Goal: Book appointment/travel/reservation

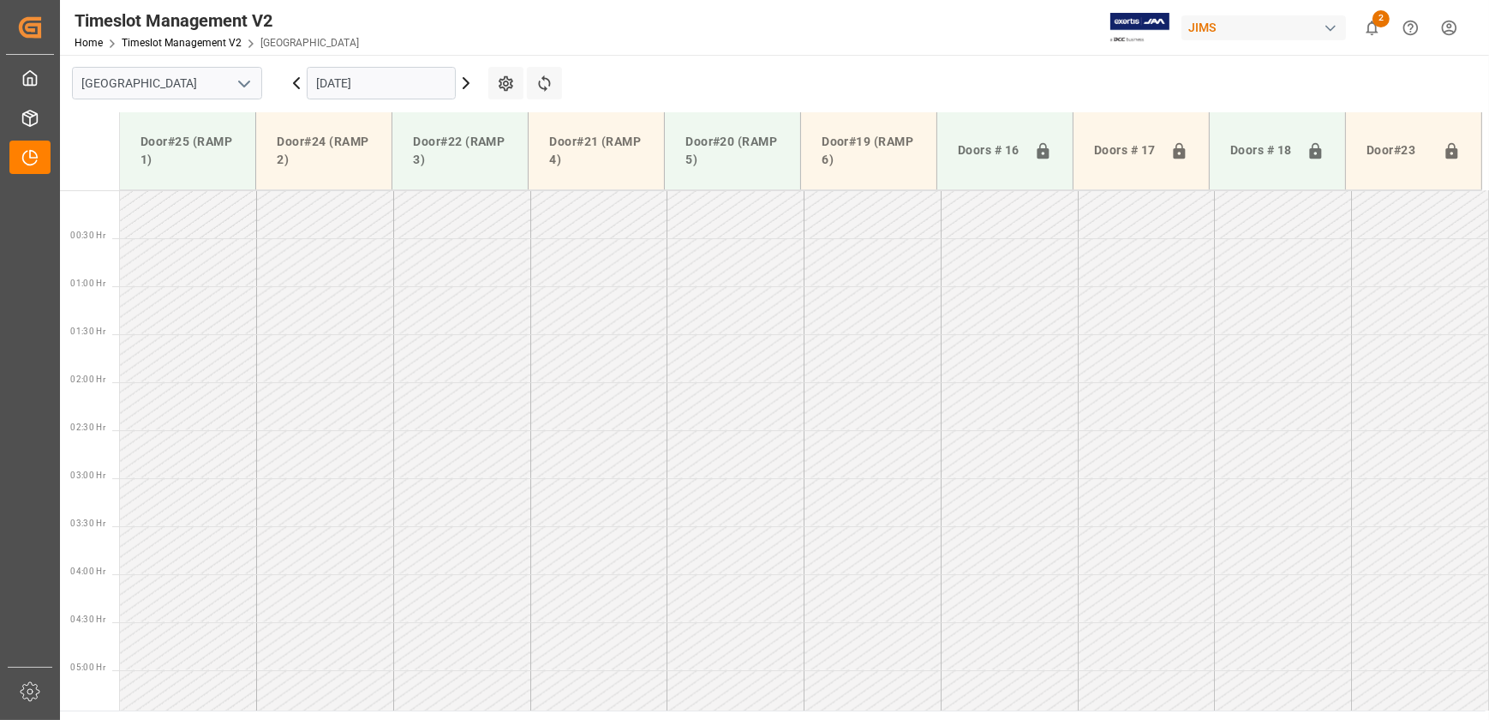
scroll to position [678, 0]
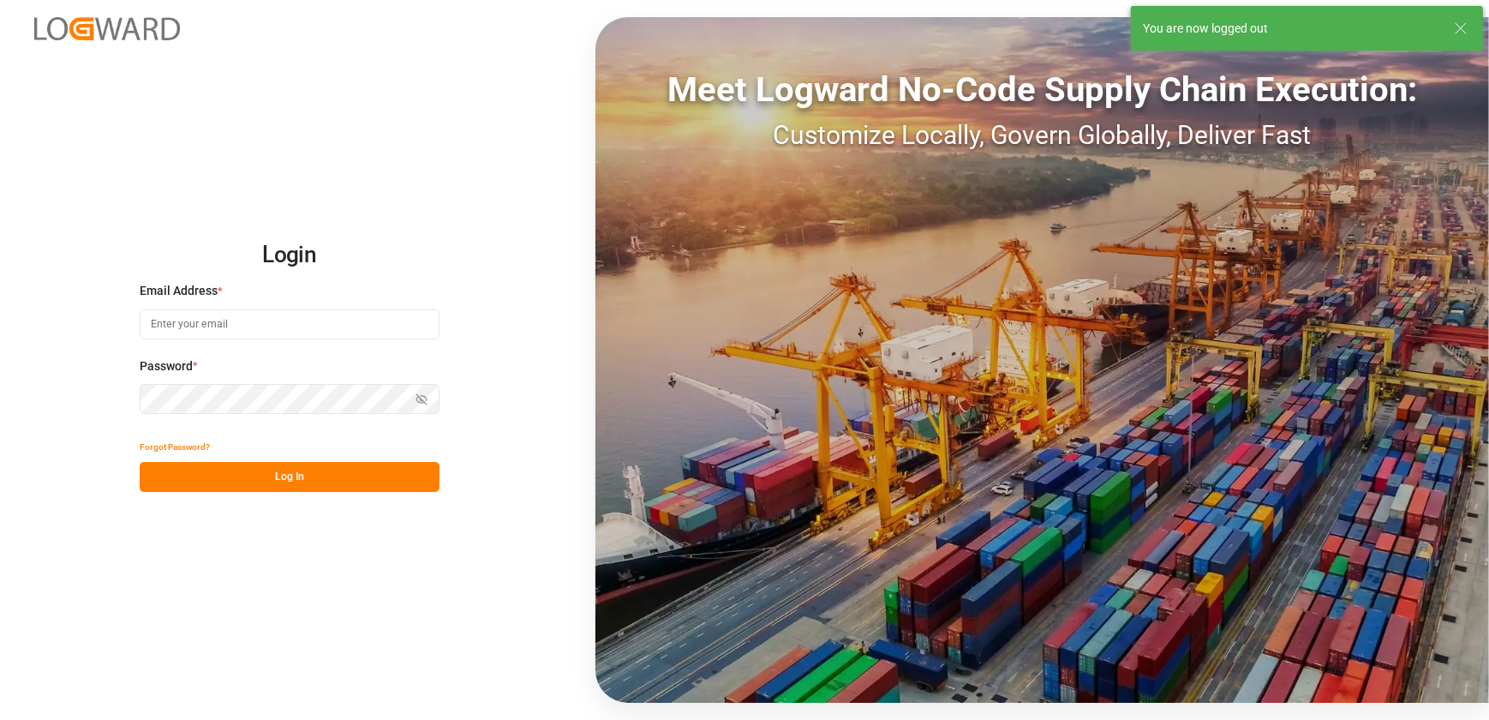
click at [291, 322] on input at bounding box center [290, 324] width 300 height 30
type input "[EMAIL_ADDRESS][DOMAIN_NAME]"
click at [242, 476] on button "Log In" at bounding box center [290, 477] width 300 height 30
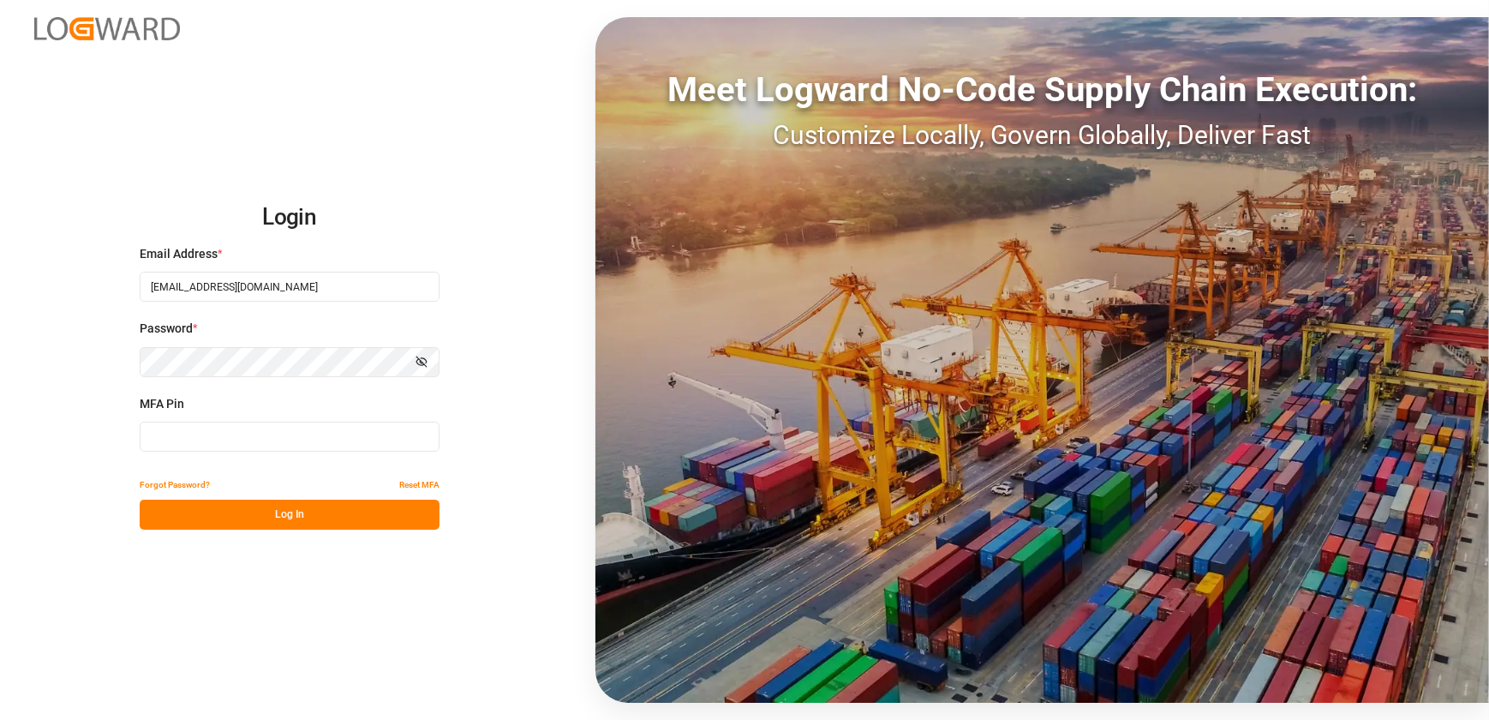
click at [275, 446] on input at bounding box center [290, 437] width 300 height 30
type input "668821"
click at [320, 531] on div "Login Email Address * [EMAIL_ADDRESS][DOMAIN_NAME] Password * Show password MFA…" at bounding box center [744, 360] width 1489 height 720
click at [327, 510] on button "Log In" at bounding box center [290, 514] width 300 height 30
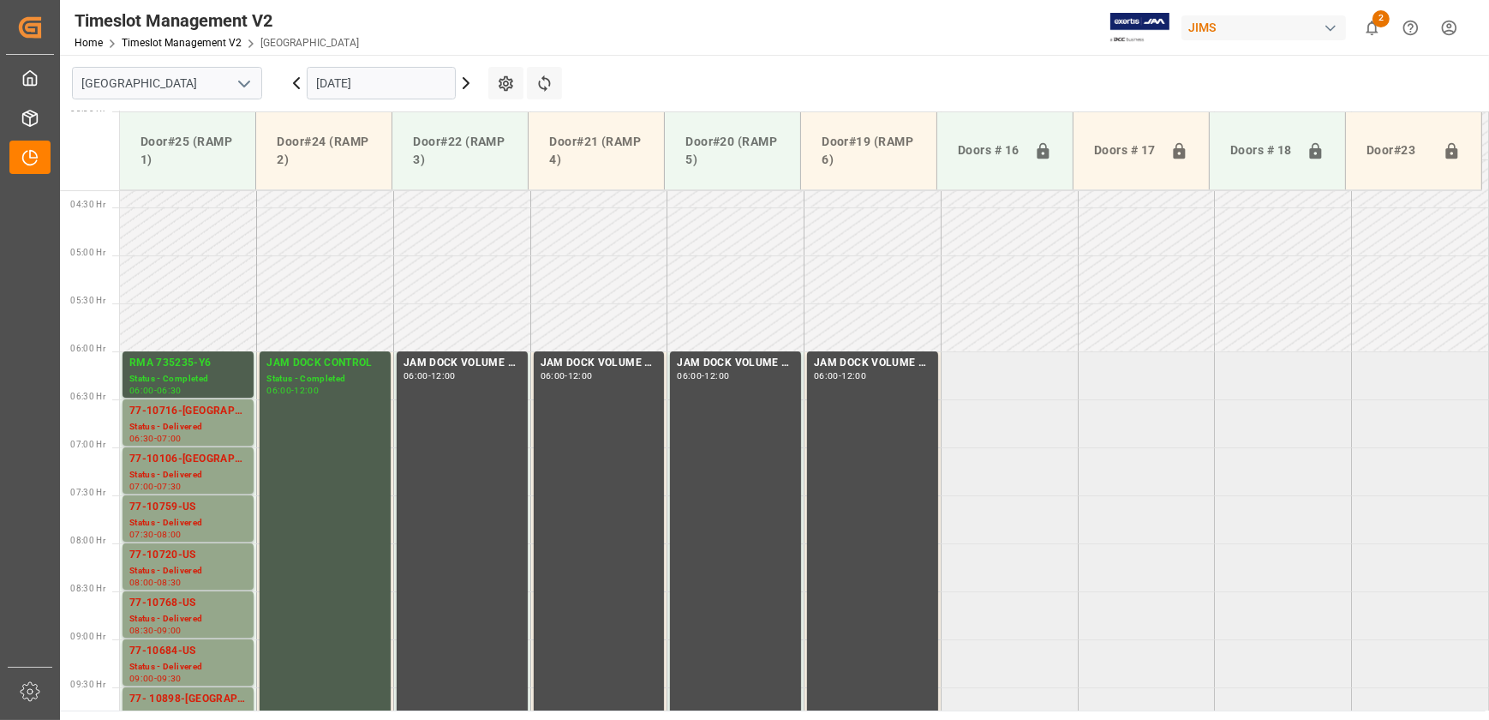
scroll to position [397, 0]
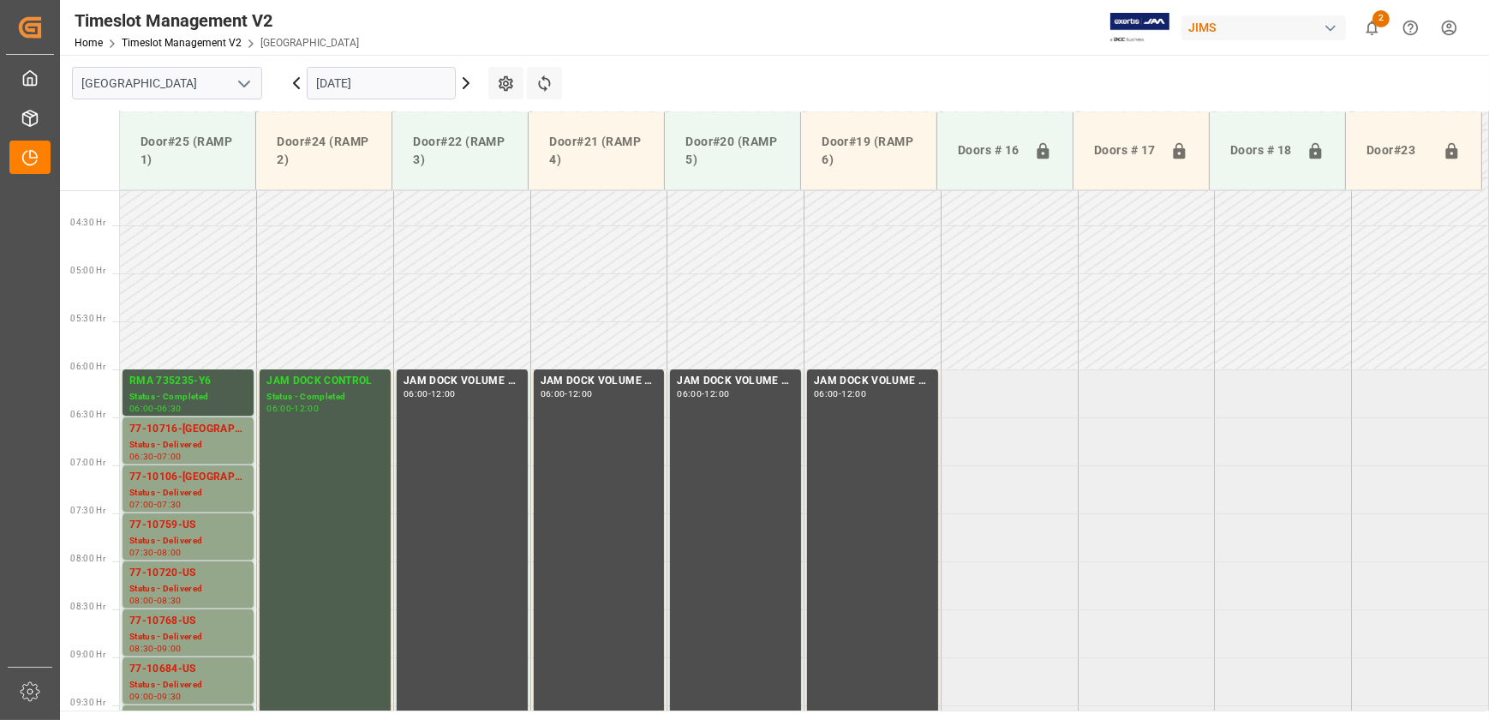
click at [407, 88] on input "[DATE]" at bounding box center [381, 83] width 149 height 33
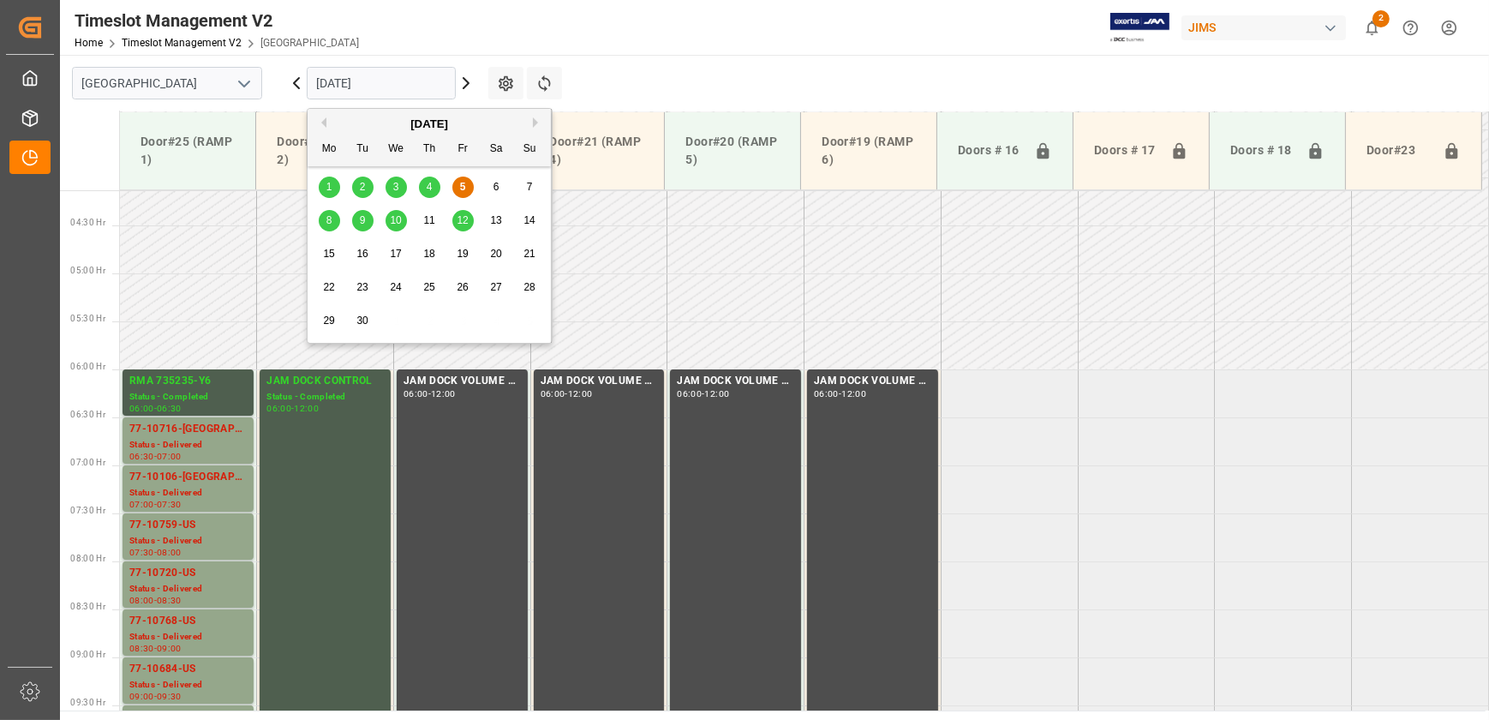
click at [322, 220] on div "8" at bounding box center [329, 221] width 21 height 21
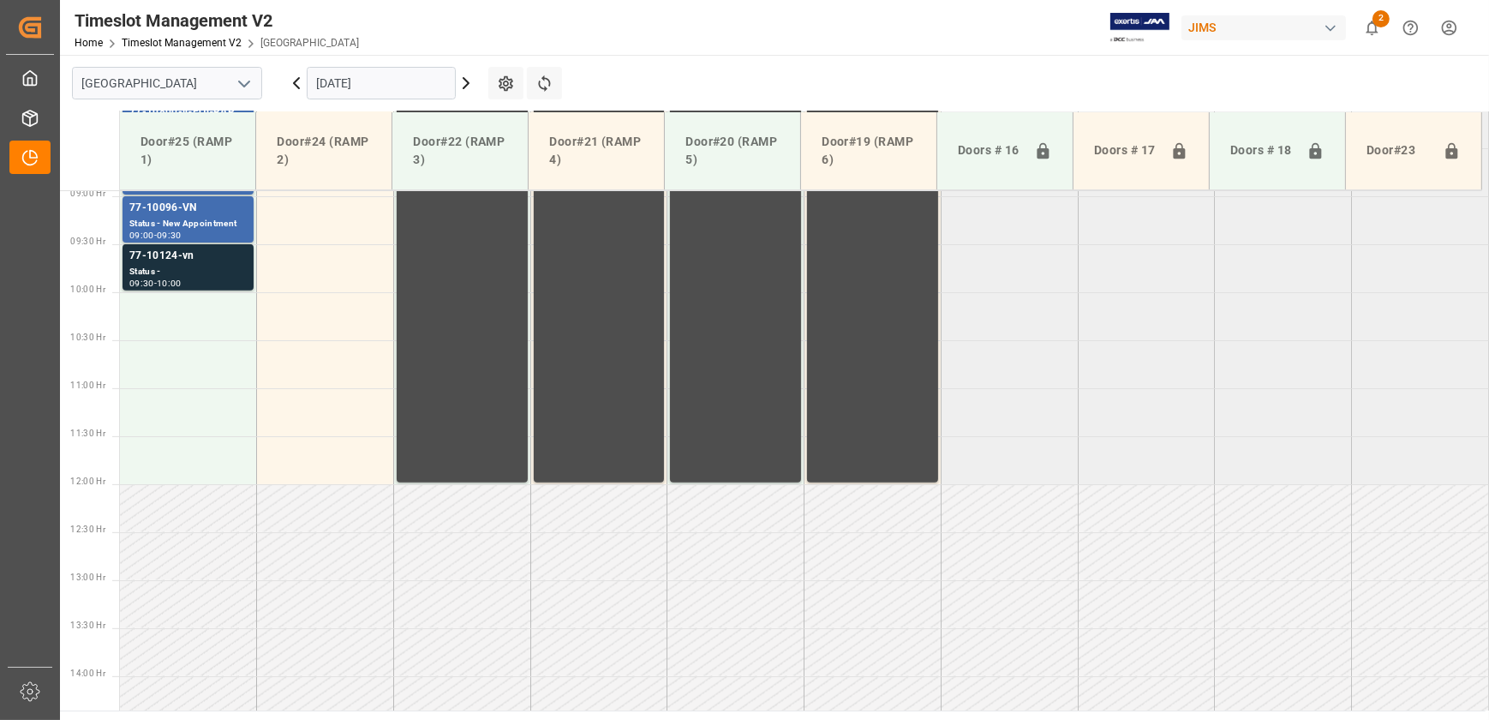
scroll to position [709, 0]
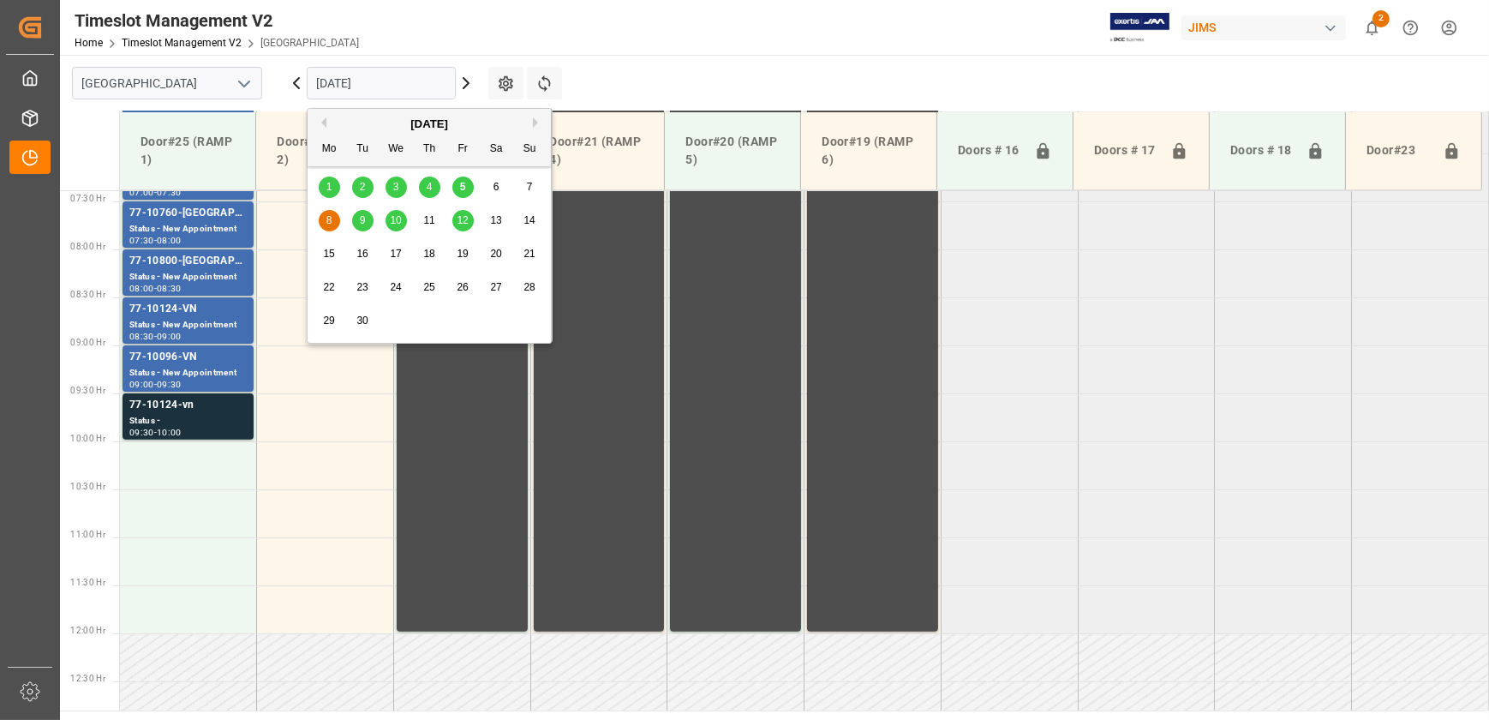
click at [341, 86] on input "[DATE]" at bounding box center [381, 83] width 149 height 33
click at [362, 218] on span "9" at bounding box center [363, 220] width 6 height 12
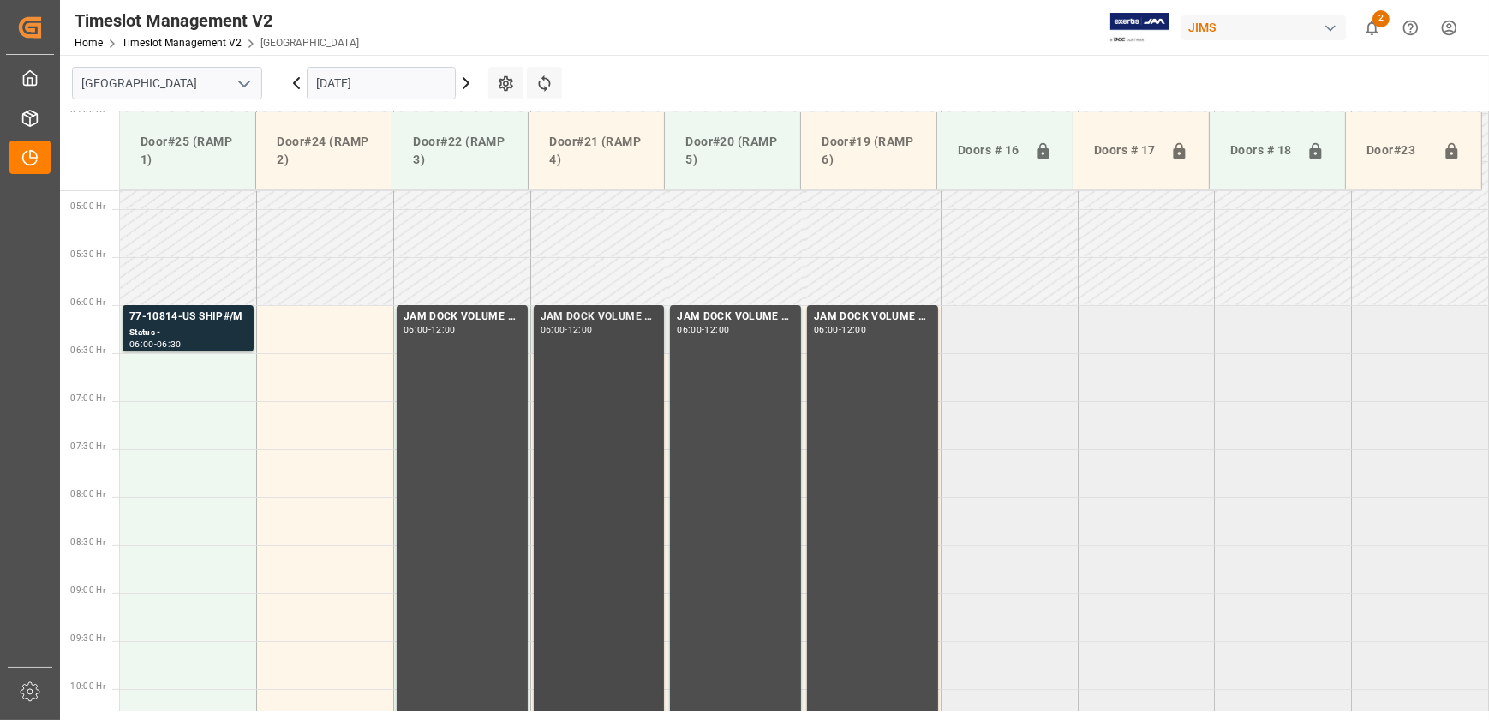
scroll to position [308, 0]
